Goal: Task Accomplishment & Management: Complete application form

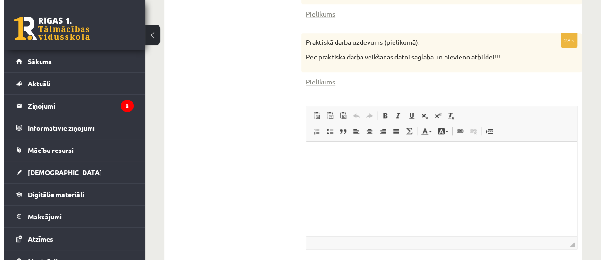
scroll to position [418, 0]
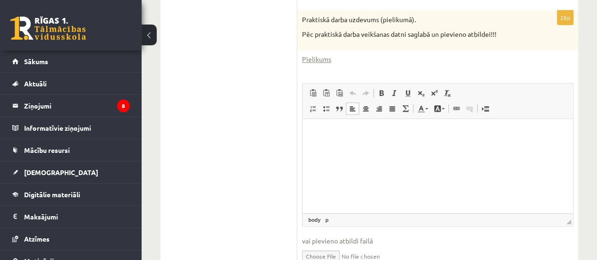
click at [373, 147] on html at bounding box center [437, 132] width 270 height 29
click at [458, 111] on span at bounding box center [456, 109] width 8 height 8
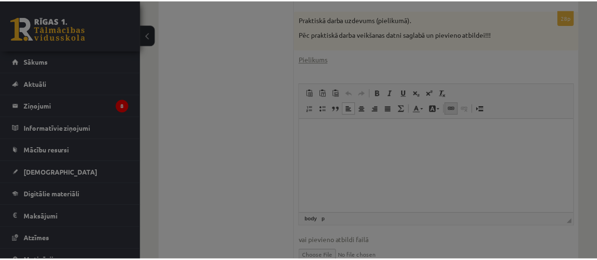
scroll to position [0, 0]
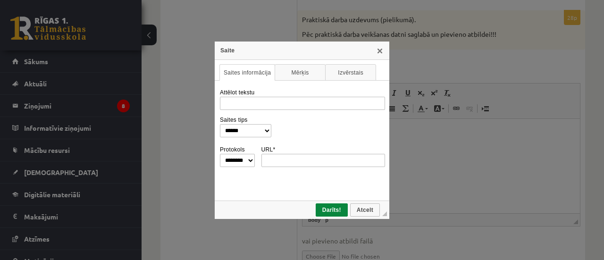
click at [426, 145] on div "**********" at bounding box center [302, 130] width 604 height 260
click at [382, 51] on link "X" at bounding box center [380, 51] width 8 height 8
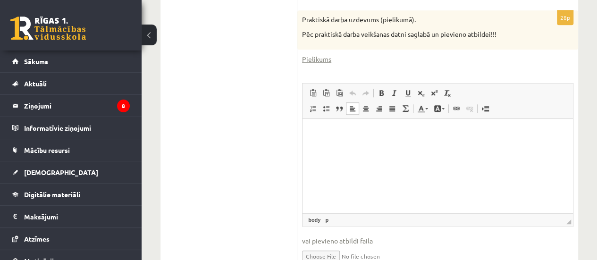
click at [441, 147] on html at bounding box center [437, 132] width 270 height 29
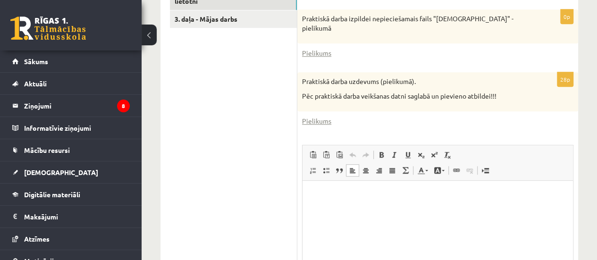
scroll to position [371, 0]
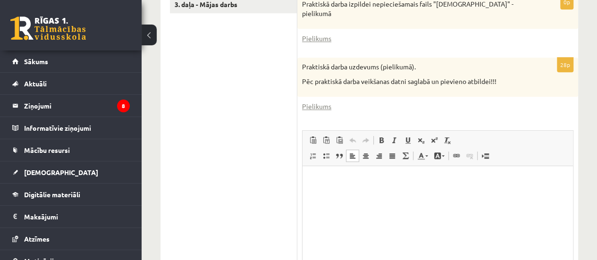
click at [367, 184] on p "Bagātinātā teksta redaktors, wiswyg-editor-user-answer-47024932002460" at bounding box center [437, 180] width 251 height 10
click at [452, 153] on span at bounding box center [456, 156] width 8 height 8
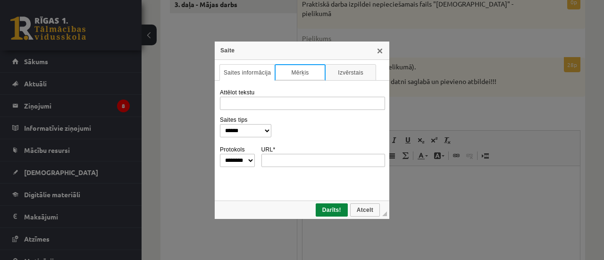
click at [307, 71] on link "Mērķis" at bounding box center [300, 72] width 51 height 17
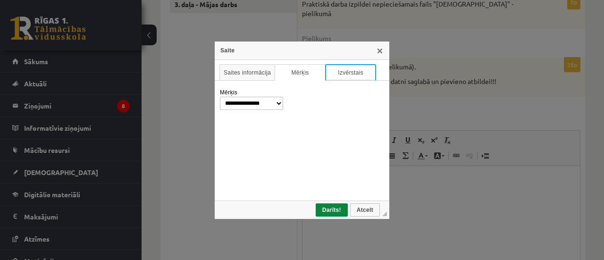
click at [332, 73] on link "Izvērstais" at bounding box center [350, 72] width 51 height 17
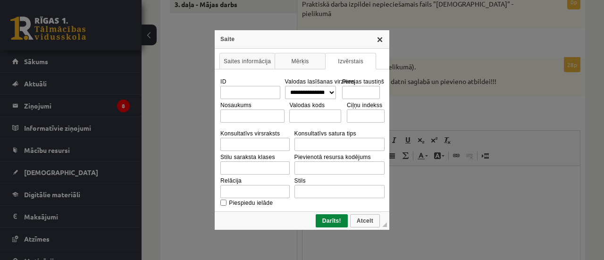
click at [380, 41] on link "X" at bounding box center [380, 39] width 8 height 8
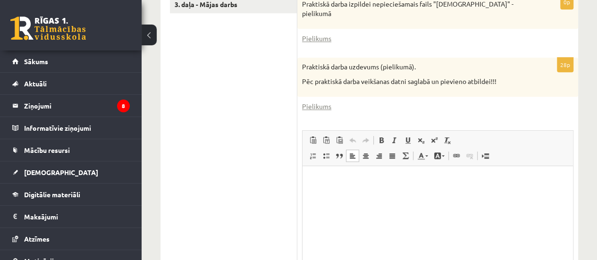
click at [335, 189] on html at bounding box center [437, 180] width 270 height 29
drag, startPoint x: 32, startPoint y: 24, endPoint x: 554, endPoint y: 114, distance: 530.0
click at [554, 114] on div "28p Praktiskā darba uzdevums (pielikumā). Pēc praktiskā darba veikšanas datni s…" at bounding box center [437, 192] width 281 height 269
click at [391, 194] on html at bounding box center [437, 180] width 270 height 29
click at [435, 194] on html at bounding box center [437, 180] width 270 height 29
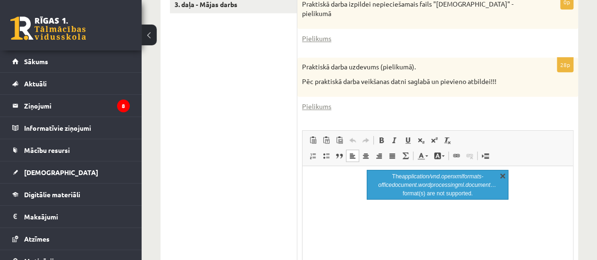
click at [502, 176] on link "X" at bounding box center [502, 175] width 9 height 9
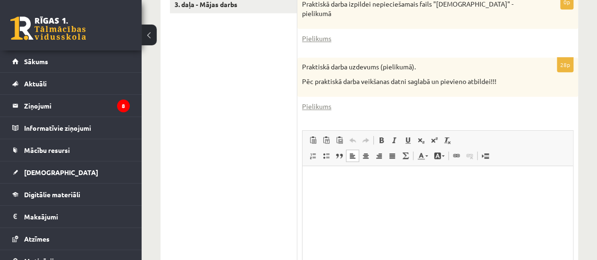
click at [427, 194] on html at bounding box center [437, 180] width 270 height 29
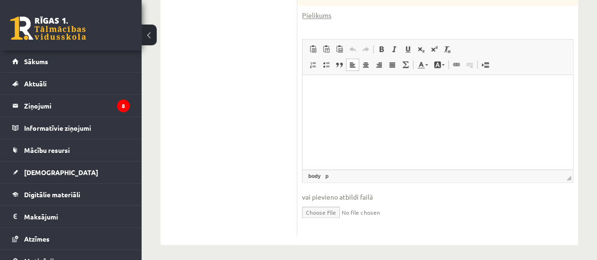
scroll to position [465, 0]
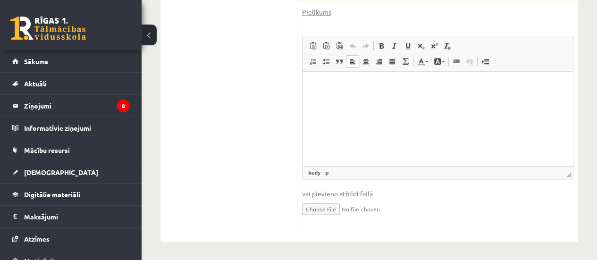
click at [383, 100] on html at bounding box center [437, 85] width 270 height 29
click at [320, 210] on input "file" at bounding box center [437, 208] width 271 height 19
type input "**********"
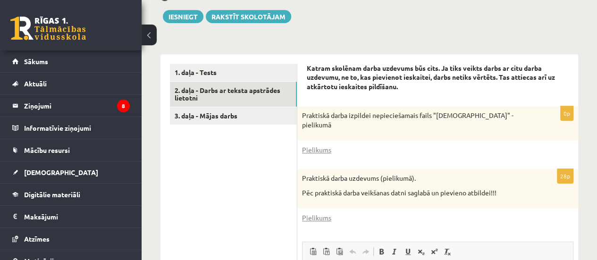
scroll to position [182, 0]
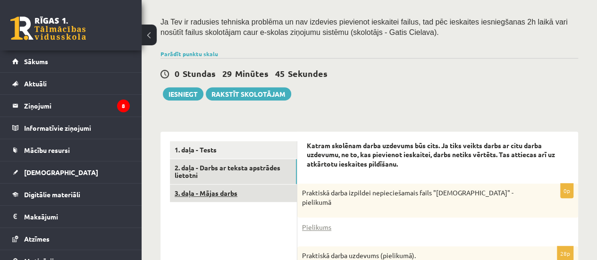
click at [265, 198] on link "3. daļa - Mājas darbs" at bounding box center [233, 192] width 127 height 17
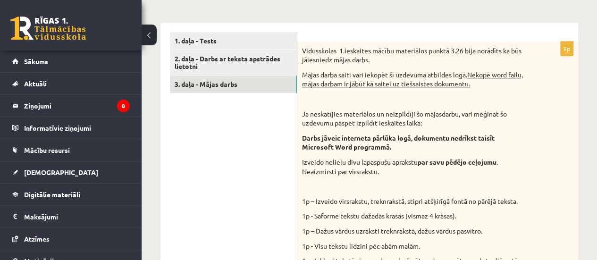
scroll to position [276, 0]
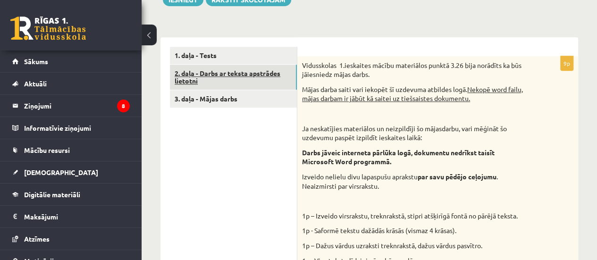
click at [239, 81] on link "2. daļa - Darbs ar teksta apstrādes lietotni" at bounding box center [233, 77] width 127 height 25
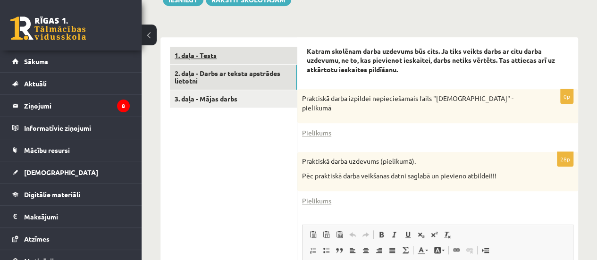
scroll to position [0, 0]
click at [241, 48] on link "1. daļa - Tests" at bounding box center [233, 55] width 127 height 17
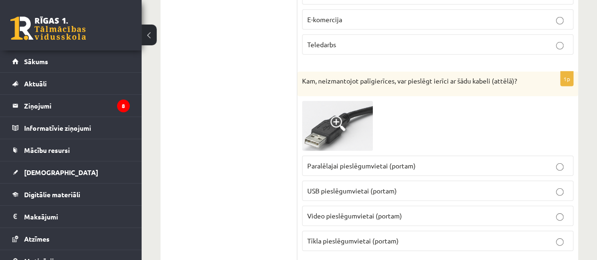
scroll to position [1267, 0]
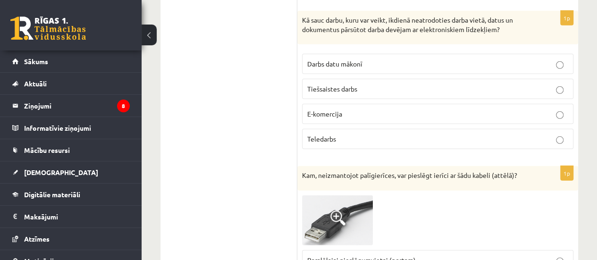
click at [364, 134] on p "Teledarbs" at bounding box center [437, 139] width 261 height 10
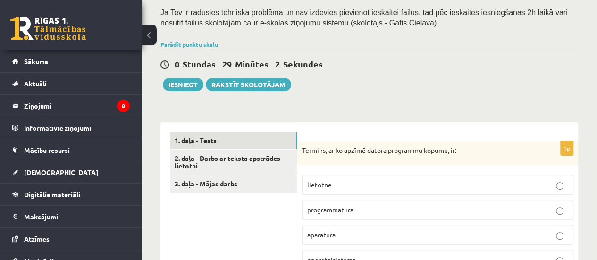
scroll to position [229, 0]
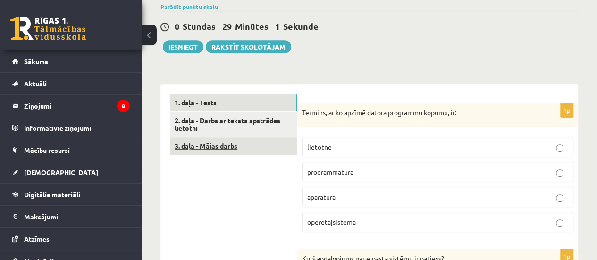
click at [225, 144] on link "3. daļa - Mājas darbs" at bounding box center [233, 145] width 127 height 17
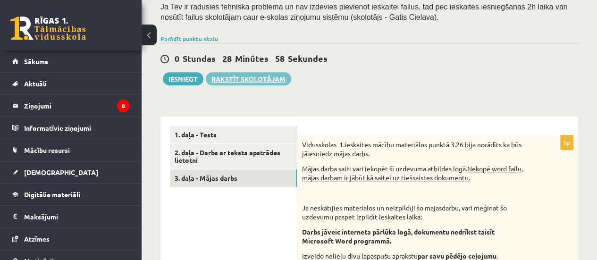
scroll to position [182, 0]
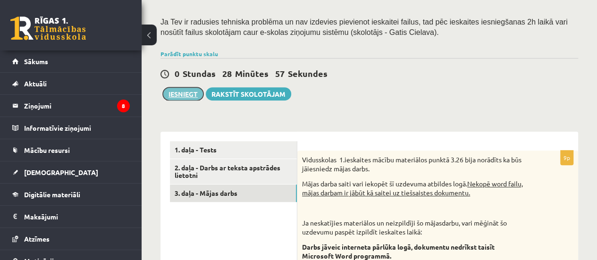
click at [192, 89] on button "Iesniegt" at bounding box center [183, 93] width 41 height 13
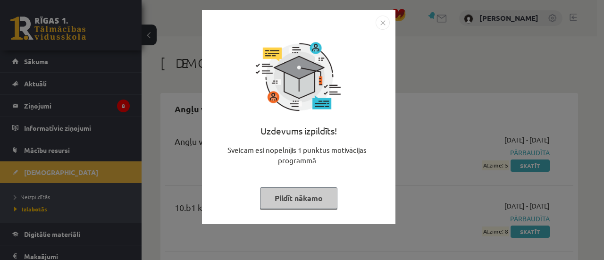
click at [290, 198] on button "Pildīt nākamo" at bounding box center [298, 198] width 77 height 22
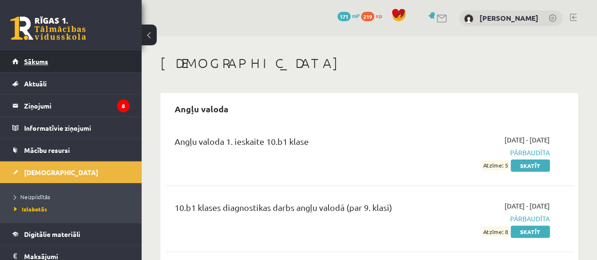
click at [54, 61] on link "Sākums" at bounding box center [70, 61] width 117 height 22
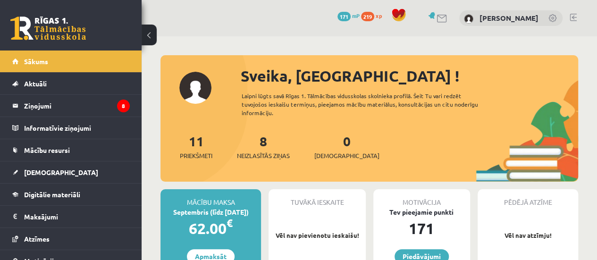
scroll to position [94, 0]
